Goal: Information Seeking & Learning: Learn about a topic

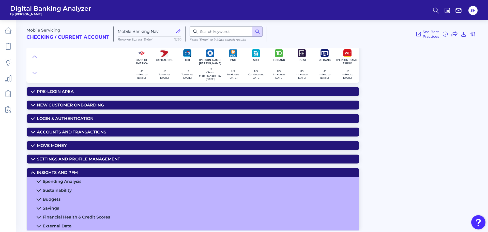
scroll to position [51, 0]
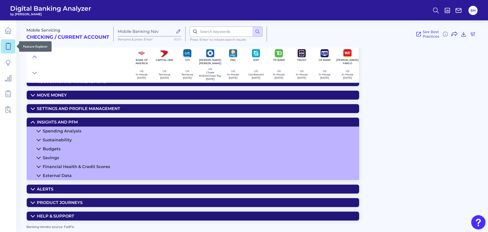
click at [12, 50] on link at bounding box center [8, 46] width 14 height 14
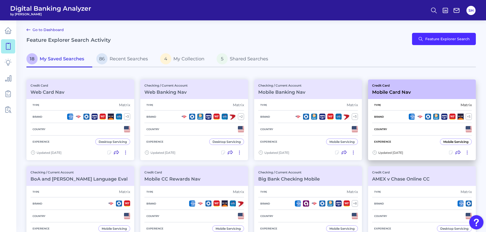
click at [386, 88] on div "Credit Card Mobile Card Nav" at bounding box center [391, 88] width 39 height 11
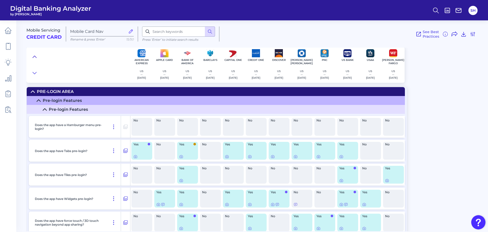
click at [36, 56] on icon at bounding box center [35, 56] width 4 height 5
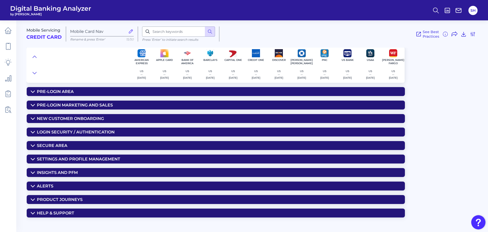
click at [49, 173] on div "Insights and PFM" at bounding box center [57, 172] width 41 height 5
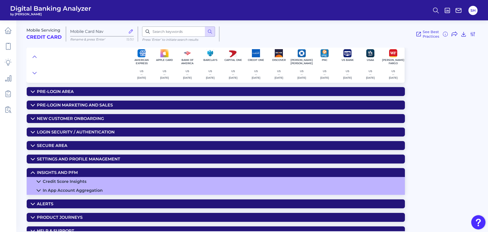
click at [67, 182] on div "Credit Score Insights" at bounding box center [65, 181] width 44 height 5
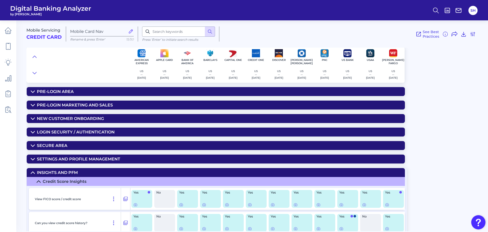
scroll to position [51, 0]
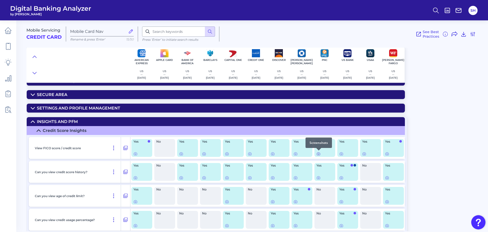
click at [319, 154] on icon at bounding box center [318, 154] width 4 height 4
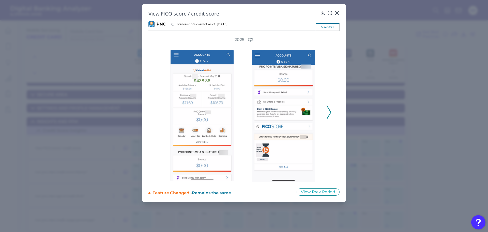
click at [332, 114] on div "2025 - Q2" at bounding box center [243, 109] width 191 height 145
click at [329, 111] on icon at bounding box center [329, 112] width 5 height 14
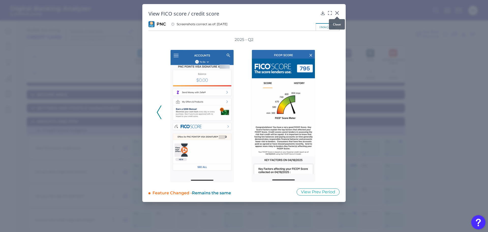
click at [337, 12] on icon at bounding box center [337, 12] width 5 height 5
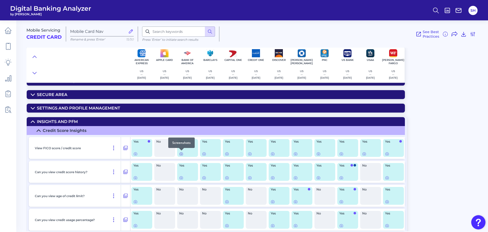
click at [182, 153] on icon at bounding box center [181, 153] width 1 height 1
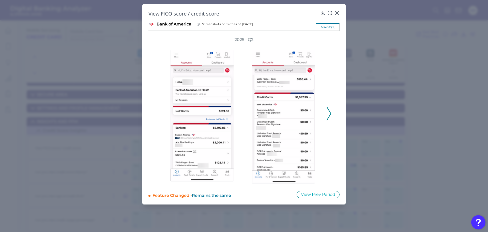
click at [330, 111] on polyline at bounding box center [329, 113] width 4 height 13
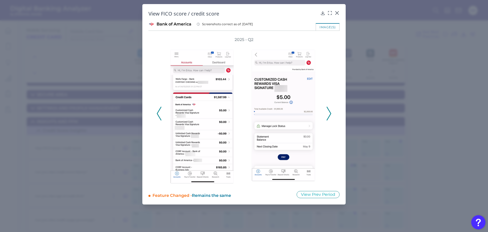
click at [330, 111] on polyline at bounding box center [329, 113] width 4 height 13
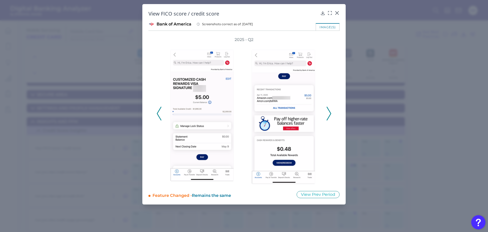
click at [330, 111] on polyline at bounding box center [329, 113] width 4 height 13
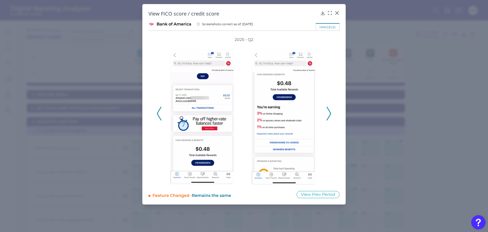
click at [330, 111] on polyline at bounding box center [329, 113] width 4 height 13
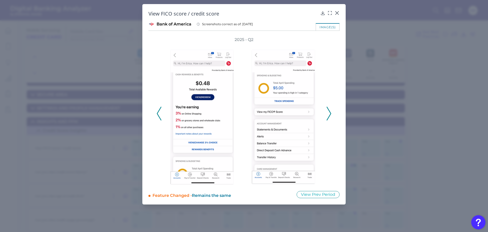
click at [330, 111] on polyline at bounding box center [329, 113] width 4 height 13
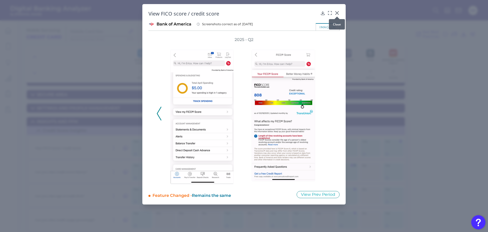
click at [336, 13] on icon at bounding box center [337, 12] width 5 height 5
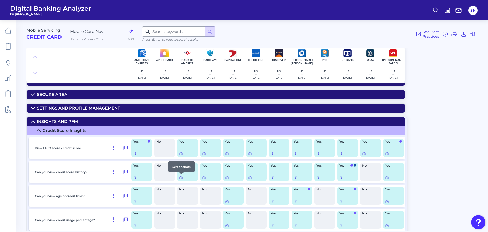
click at [182, 176] on div at bounding box center [181, 174] width 5 height 5
click at [180, 177] on icon at bounding box center [181, 177] width 3 height 3
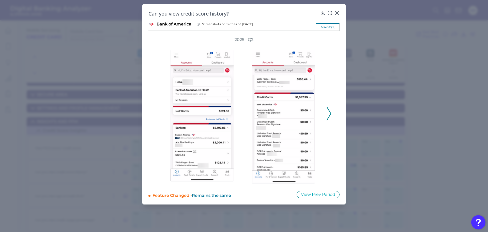
click at [331, 112] on button at bounding box center [328, 114] width 5 height 14
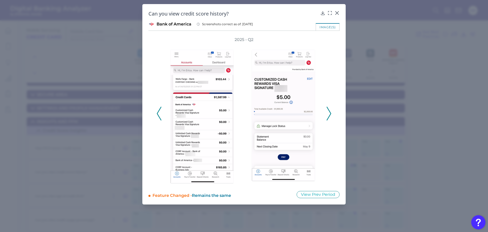
click at [331, 112] on button at bounding box center [328, 114] width 5 height 14
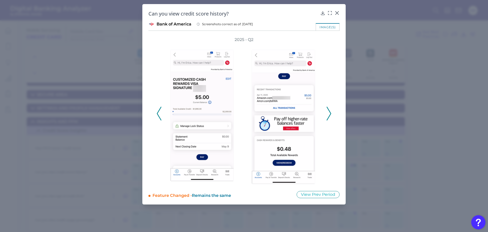
click at [331, 112] on button at bounding box center [328, 114] width 5 height 14
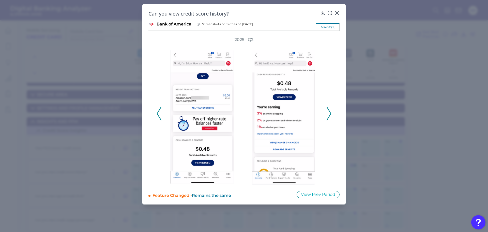
click at [328, 112] on icon at bounding box center [329, 114] width 5 height 14
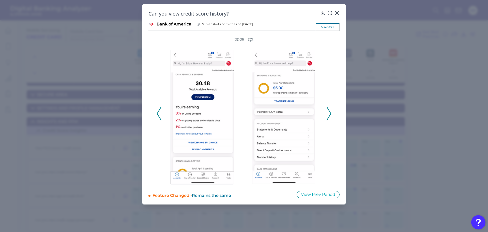
click at [328, 112] on icon at bounding box center [329, 114] width 5 height 14
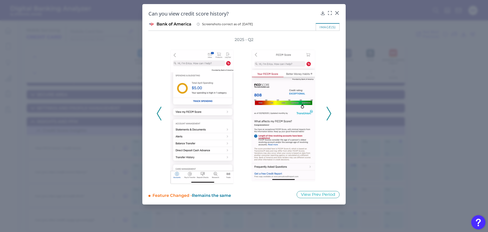
click at [328, 112] on icon at bounding box center [329, 114] width 5 height 14
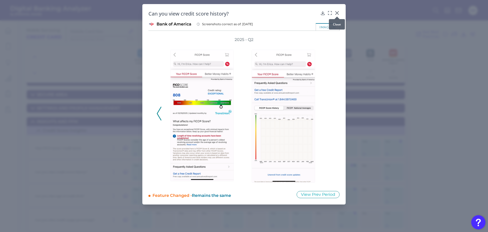
click at [337, 12] on icon at bounding box center [337, 12] width 5 height 5
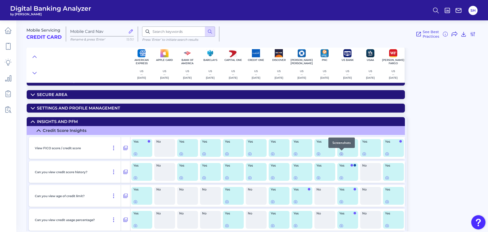
click at [340, 154] on icon at bounding box center [341, 153] width 3 height 3
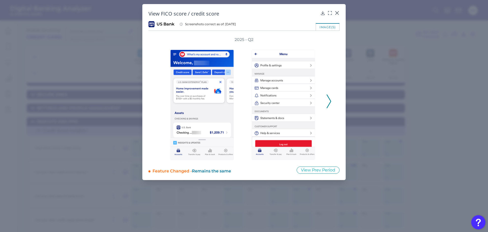
click at [328, 92] on div "2025 - Q2" at bounding box center [244, 98] width 175 height 123
click at [327, 98] on icon at bounding box center [329, 101] width 5 height 14
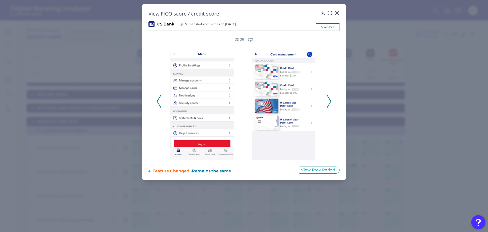
click at [327, 98] on icon at bounding box center [329, 101] width 5 height 14
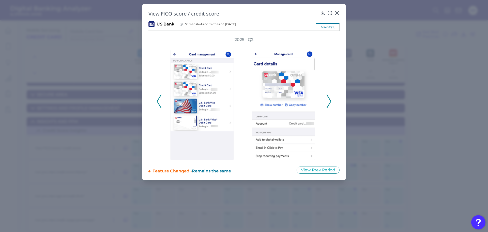
click at [327, 98] on icon at bounding box center [329, 101] width 5 height 14
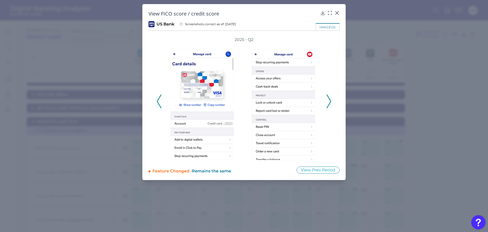
click at [327, 98] on icon at bounding box center [329, 101] width 5 height 14
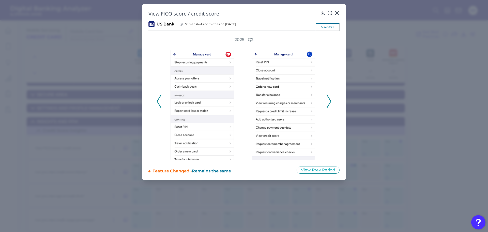
click at [327, 98] on icon at bounding box center [329, 101] width 5 height 14
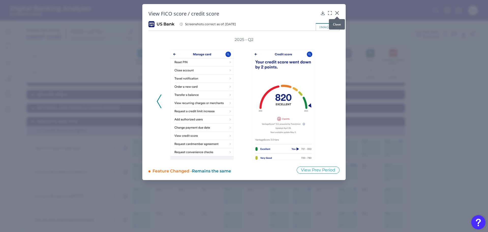
click at [336, 12] on icon at bounding box center [337, 12] width 3 height 3
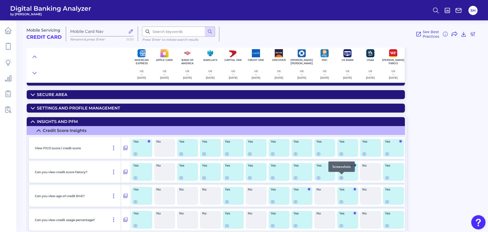
click at [340, 179] on icon at bounding box center [341, 177] width 3 height 3
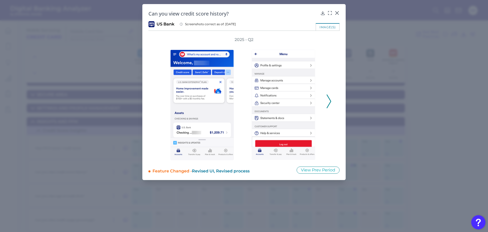
click at [329, 96] on icon at bounding box center [329, 101] width 5 height 14
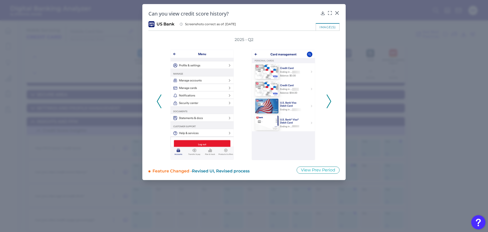
click at [329, 96] on icon at bounding box center [329, 101] width 5 height 14
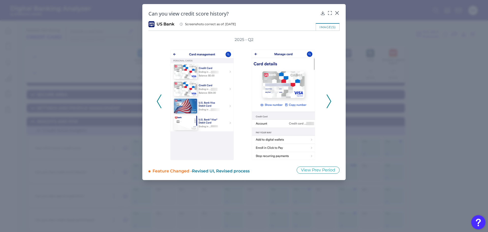
click at [328, 97] on polyline at bounding box center [329, 101] width 4 height 13
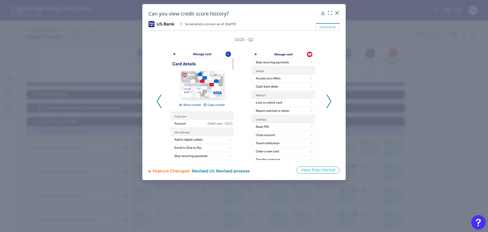
click at [328, 98] on icon at bounding box center [329, 101] width 5 height 14
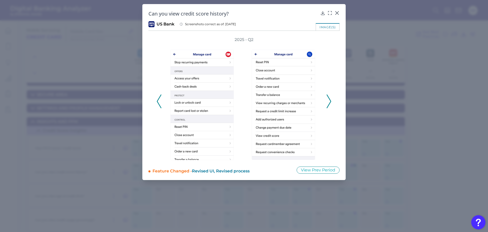
click at [328, 98] on icon at bounding box center [329, 101] width 5 height 14
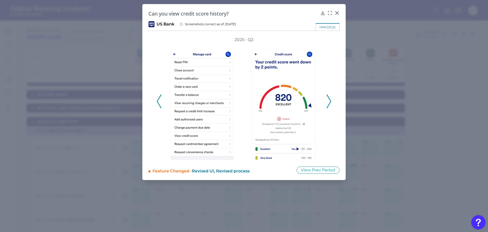
click at [328, 98] on icon at bounding box center [329, 101] width 5 height 14
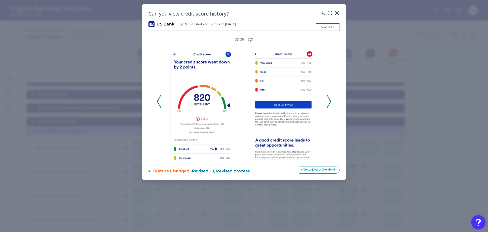
click at [328, 98] on icon at bounding box center [329, 101] width 5 height 14
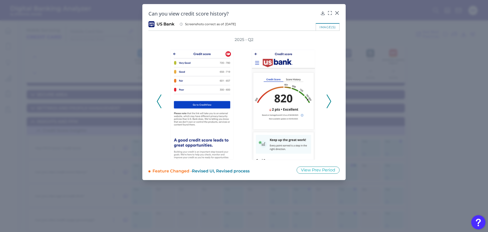
click at [328, 98] on icon at bounding box center [329, 101] width 5 height 14
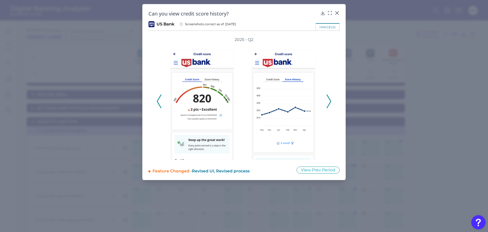
click at [328, 98] on icon at bounding box center [329, 101] width 5 height 14
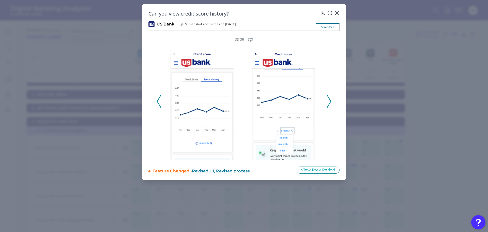
click at [328, 98] on icon at bounding box center [329, 101] width 5 height 14
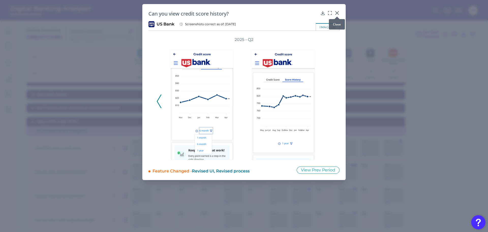
click at [337, 11] on icon at bounding box center [337, 12] width 5 height 5
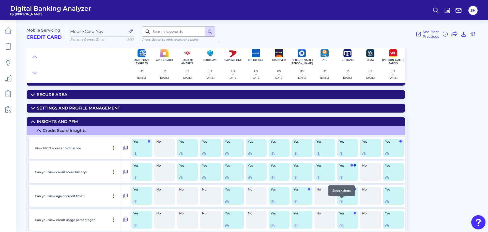
click at [341, 201] on icon at bounding box center [341, 201] width 4 height 4
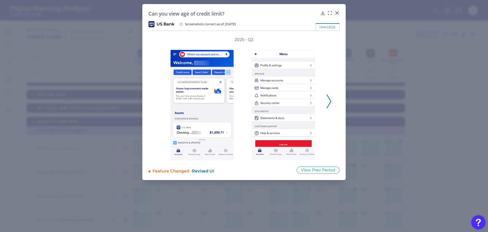
click at [328, 98] on icon at bounding box center [329, 101] width 5 height 14
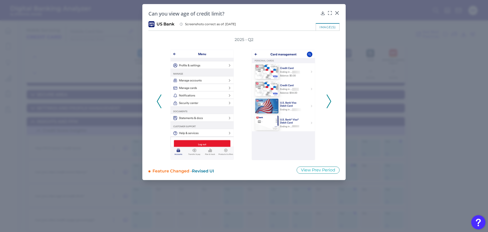
click at [329, 98] on polyline at bounding box center [329, 101] width 4 height 13
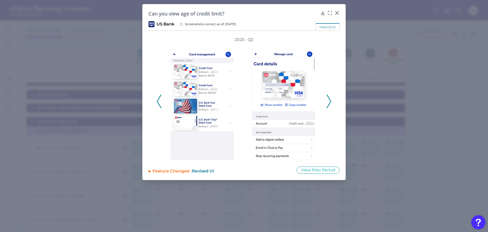
click at [329, 98] on polyline at bounding box center [329, 101] width 4 height 13
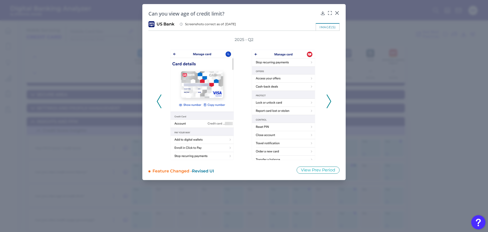
click at [329, 98] on polyline at bounding box center [329, 101] width 4 height 13
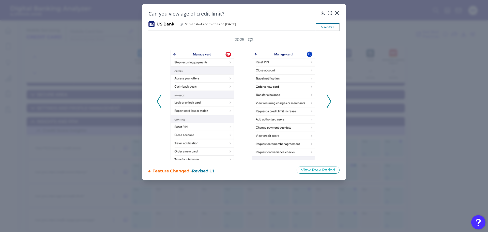
click at [329, 98] on polyline at bounding box center [329, 101] width 4 height 13
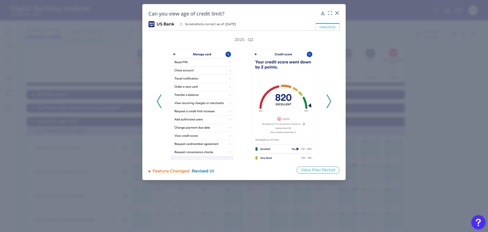
click at [328, 99] on icon at bounding box center [329, 101] width 5 height 14
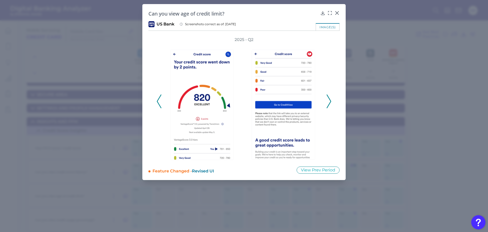
click at [328, 99] on icon at bounding box center [329, 101] width 5 height 14
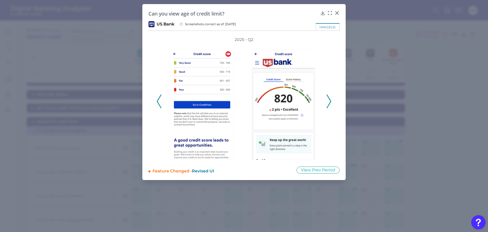
click at [328, 99] on icon at bounding box center [329, 101] width 5 height 14
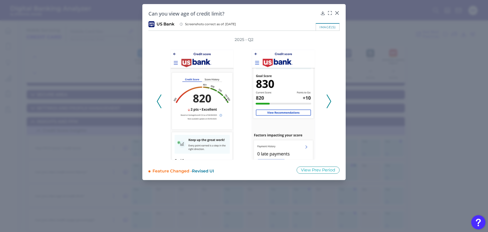
click at [328, 99] on icon at bounding box center [329, 101] width 5 height 14
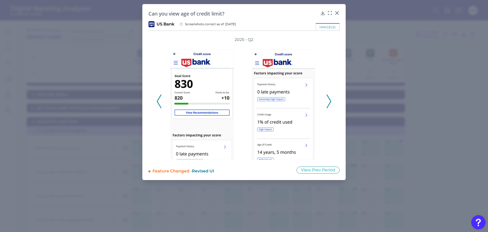
click at [328, 99] on icon at bounding box center [329, 101] width 5 height 14
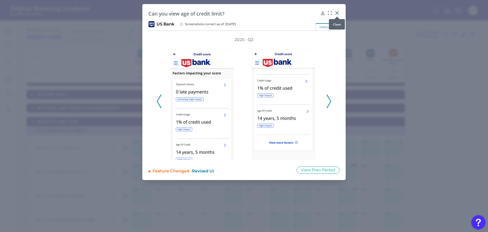
click at [338, 14] on icon at bounding box center [337, 12] width 3 height 3
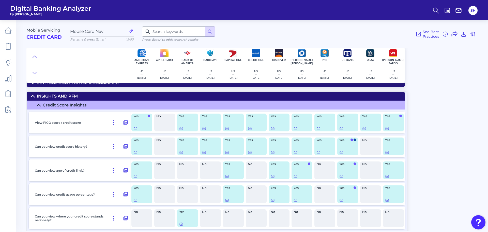
scroll to position [102, 0]
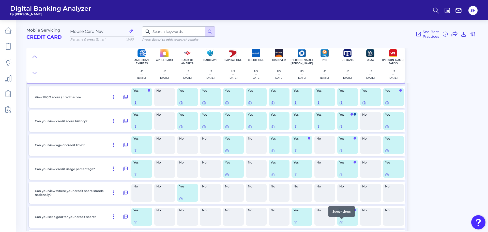
click at [341, 223] on icon at bounding box center [341, 222] width 3 height 3
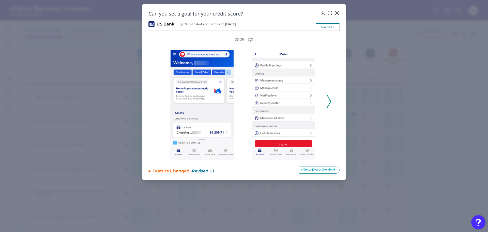
click at [327, 101] on icon at bounding box center [329, 101] width 5 height 14
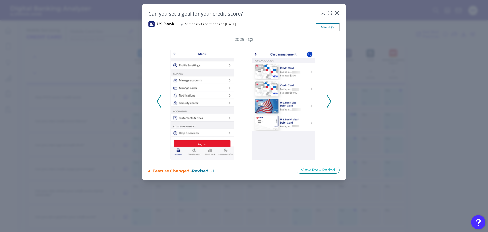
click at [327, 102] on icon at bounding box center [329, 101] width 5 height 14
click at [326, 102] on button at bounding box center [328, 101] width 5 height 14
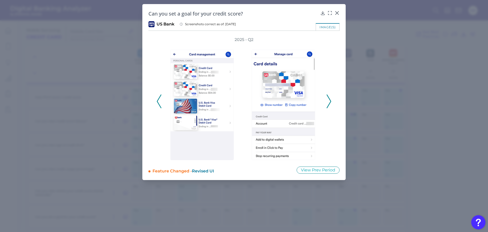
click at [326, 102] on button at bounding box center [328, 101] width 5 height 14
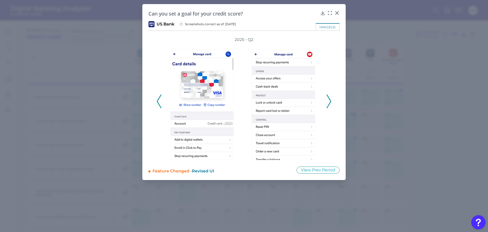
click at [326, 102] on button at bounding box center [328, 101] width 5 height 14
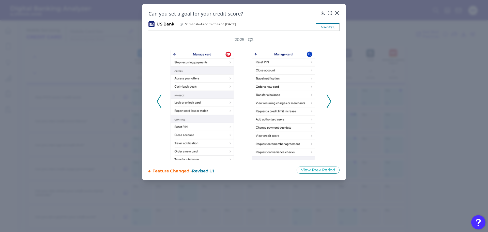
click at [326, 102] on button at bounding box center [328, 101] width 5 height 14
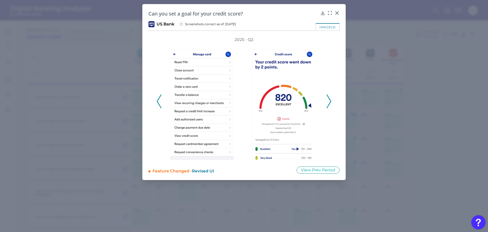
click at [326, 102] on button at bounding box center [328, 101] width 5 height 14
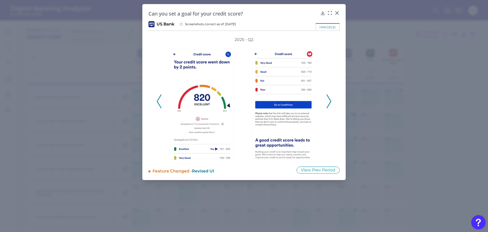
click at [326, 102] on button at bounding box center [328, 101] width 5 height 14
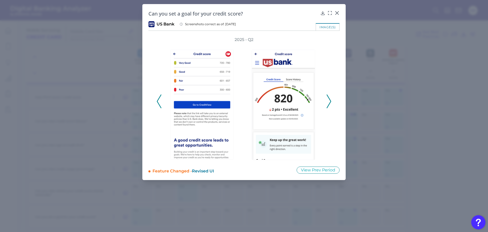
click at [326, 102] on button at bounding box center [328, 101] width 5 height 14
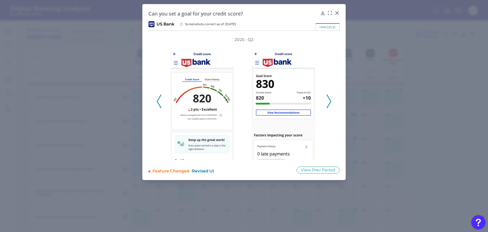
click at [326, 102] on button at bounding box center [328, 101] width 5 height 14
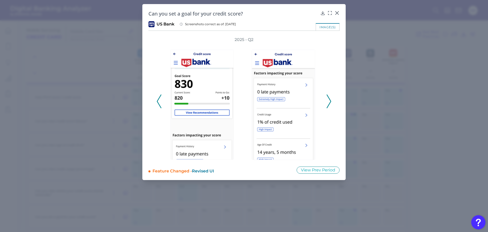
click at [326, 102] on button at bounding box center [328, 101] width 5 height 14
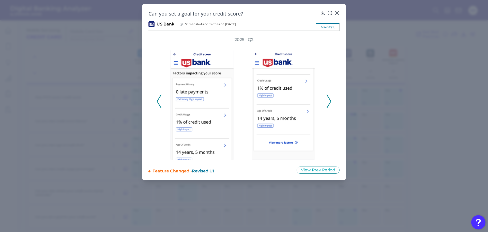
click at [326, 102] on button at bounding box center [328, 101] width 5 height 14
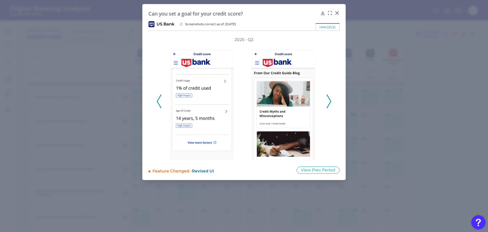
click at [326, 102] on button at bounding box center [328, 101] width 5 height 14
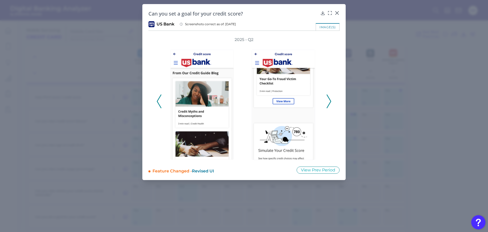
click at [326, 102] on button at bounding box center [328, 101] width 5 height 14
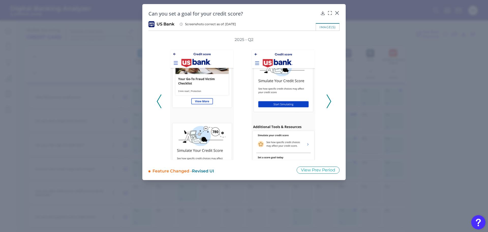
click at [326, 102] on button at bounding box center [328, 101] width 5 height 14
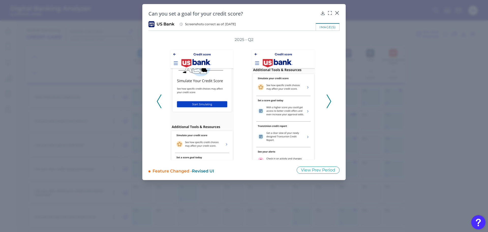
click at [326, 102] on button at bounding box center [328, 101] width 5 height 14
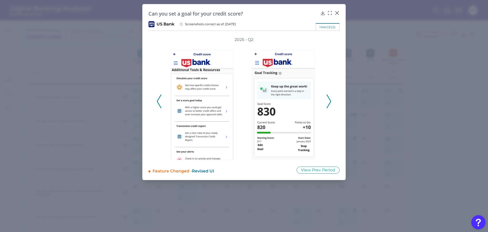
click at [326, 102] on button at bounding box center [328, 101] width 5 height 14
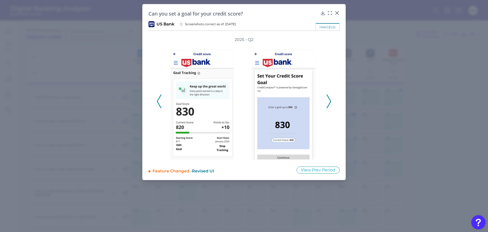
click at [326, 102] on button at bounding box center [328, 101] width 5 height 14
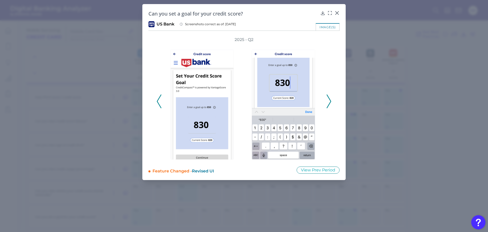
click at [326, 102] on button at bounding box center [328, 101] width 5 height 14
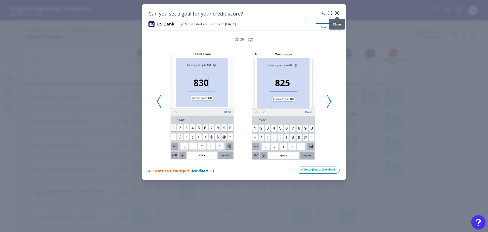
click at [338, 12] on icon at bounding box center [337, 12] width 3 height 3
